Goal: Contribute content: Add original content to the website for others to see

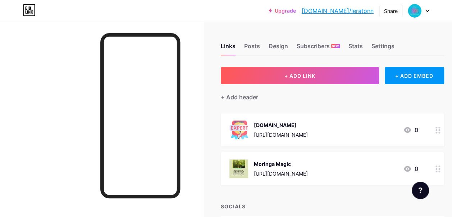
click at [315, 75] on span "+ ADD LINK" at bounding box center [299, 76] width 31 height 6
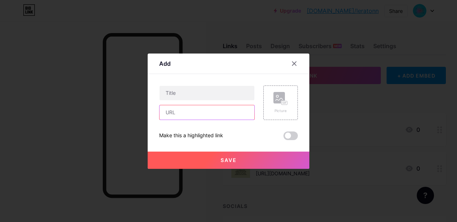
paste input "[URL][DOMAIN_NAME]"
type input "[URL][DOMAIN_NAME]"
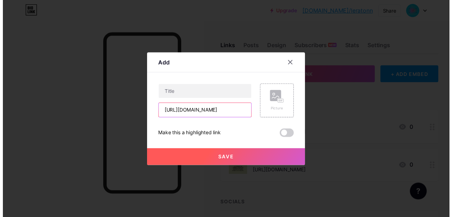
scroll to position [0, 0]
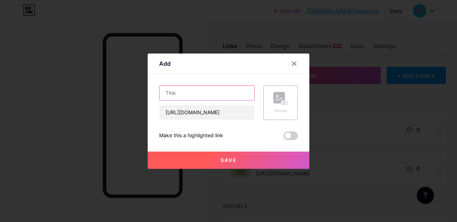
click at [173, 93] on input "text" at bounding box center [207, 93] width 95 height 14
type input "O"
type input "Prostavive"
click at [282, 103] on rect at bounding box center [285, 103] width 6 height 4
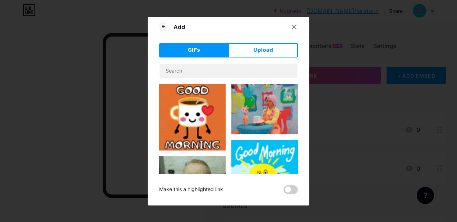
click at [266, 49] on span "Upload" at bounding box center [263, 50] width 20 height 8
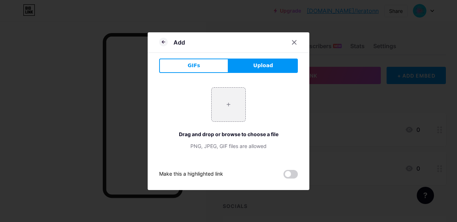
click at [224, 104] on input "file" at bounding box center [229, 105] width 34 height 34
type input "C:\fakepath\Why [PERSON_NAME] is Called the Miracle Tree for Health & Wellness …"
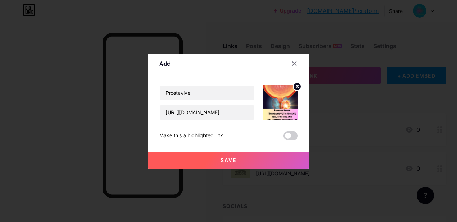
click at [226, 158] on span "Save" at bounding box center [229, 160] width 16 height 6
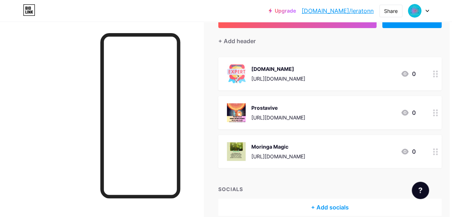
scroll to position [56, 0]
